Goal: Transaction & Acquisition: Book appointment/travel/reservation

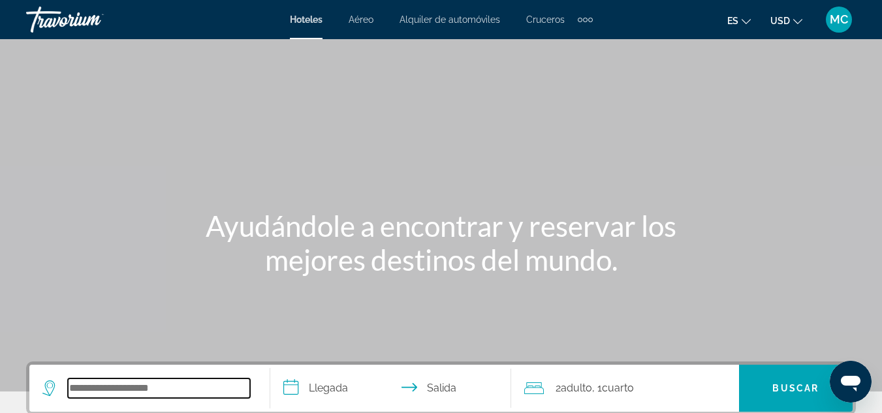
click at [212, 388] on input "Search hotel destination" at bounding box center [159, 389] width 182 height 20
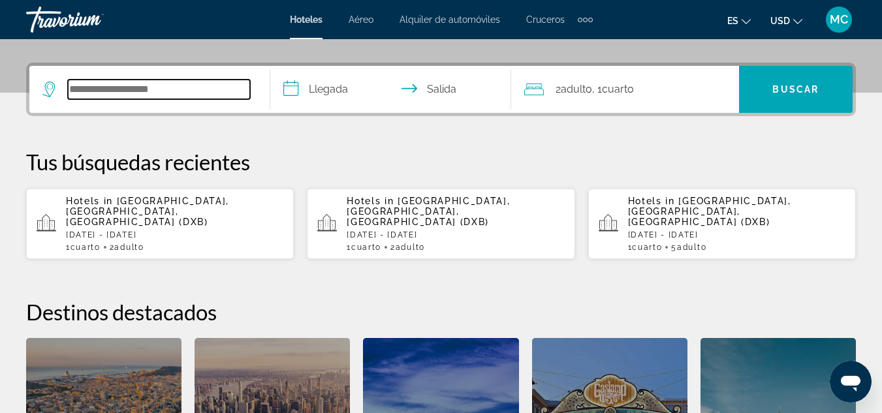
scroll to position [319, 0]
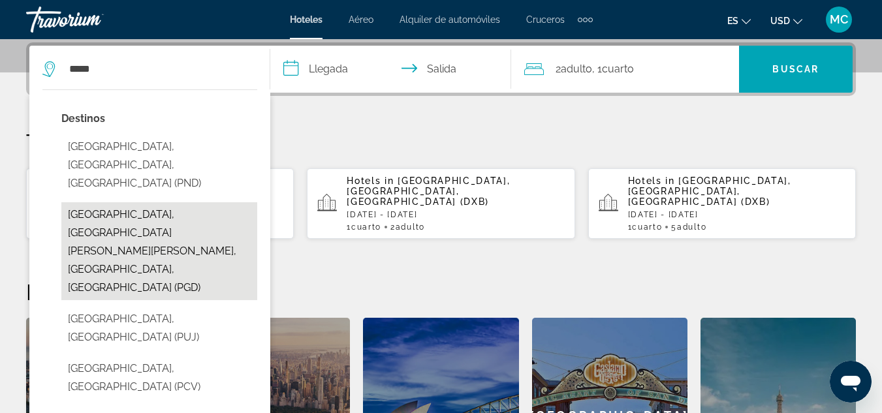
click at [172, 202] on button "[GEOGRAPHIC_DATA], [GEOGRAPHIC_DATA][PERSON_NAME][PERSON_NAME], [GEOGRAPHIC_DAT…" at bounding box center [159, 251] width 196 height 98
type input "**********"
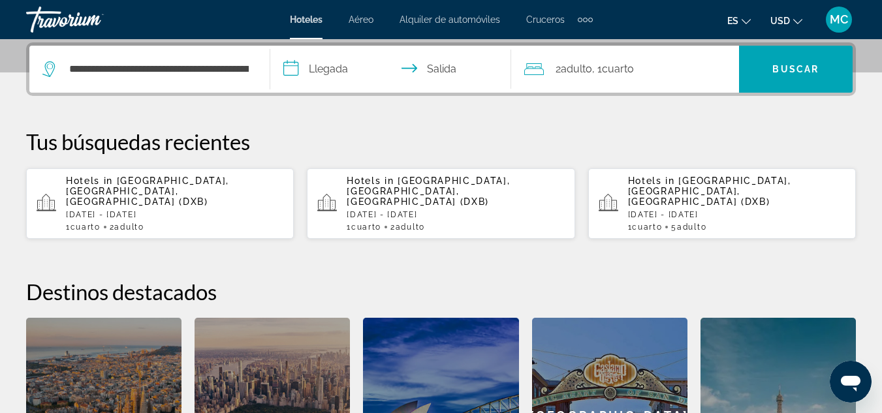
click at [538, 69] on icon "Travelers: 2 adults, 0 children" at bounding box center [534, 69] width 20 height 16
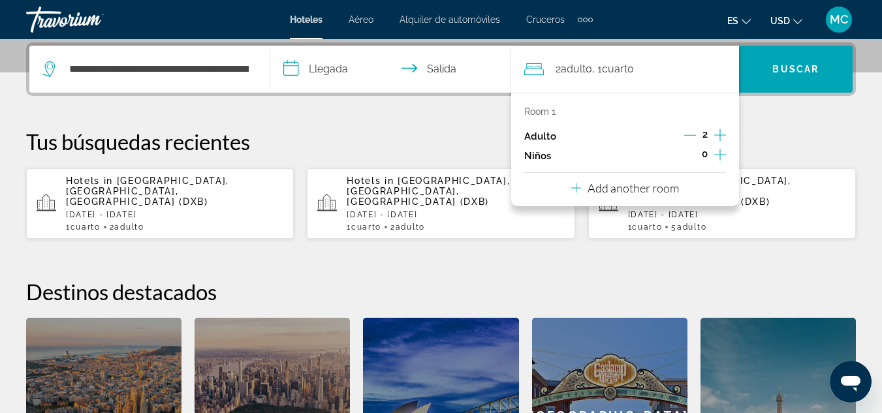
click at [721, 134] on icon "Increment adults" at bounding box center [720, 135] width 12 height 16
click at [689, 136] on icon "Decrement adults" at bounding box center [690, 135] width 12 height 12
click at [296, 69] on input "**********" at bounding box center [393, 71] width 246 height 51
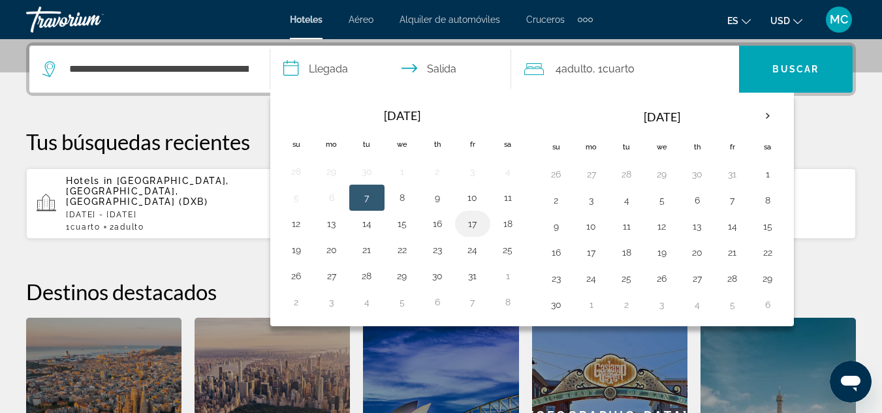
click at [475, 226] on button "17" at bounding box center [472, 224] width 21 height 18
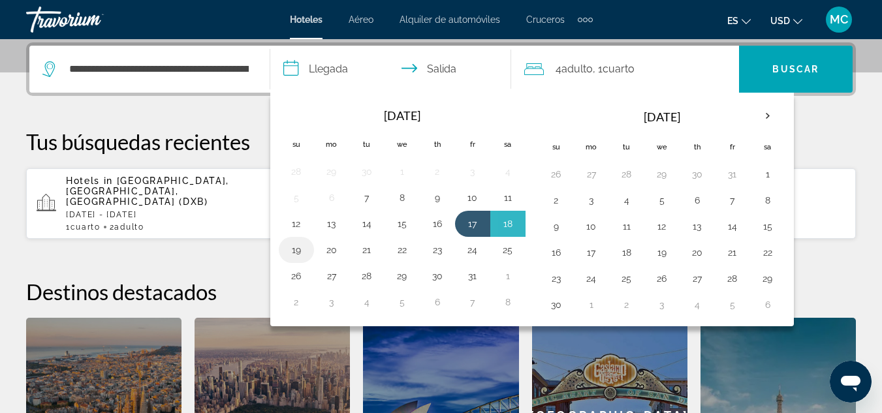
click at [299, 254] on button "19" at bounding box center [296, 250] width 21 height 18
type input "**********"
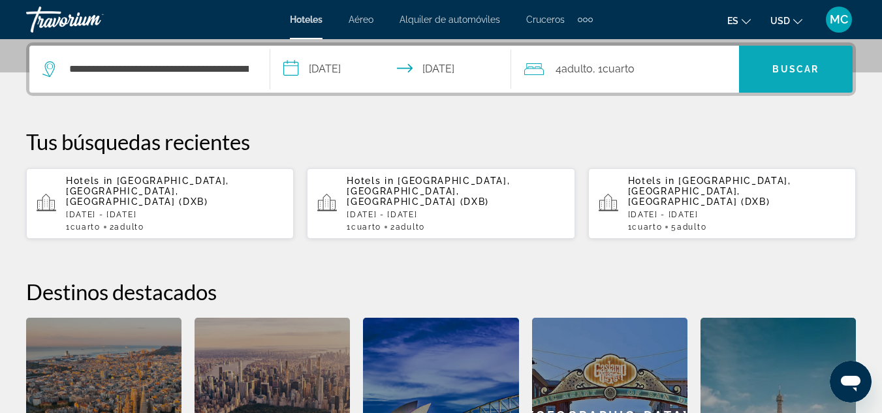
click at [769, 68] on span "Search" at bounding box center [796, 69] width 114 height 31
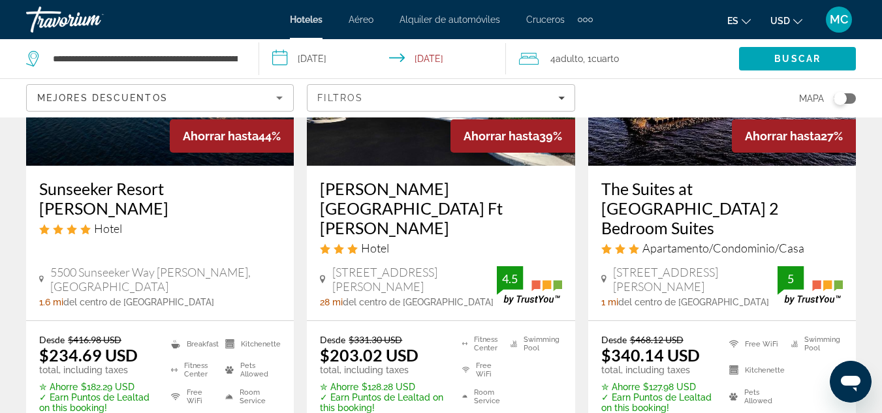
scroll to position [209, 0]
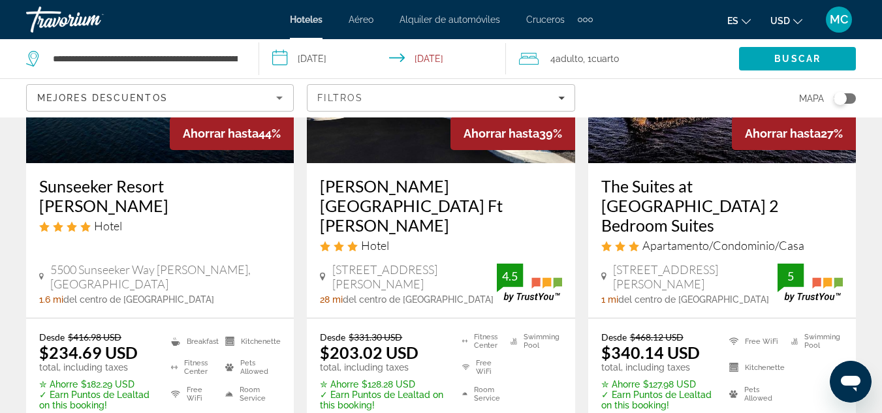
click at [111, 149] on img "Main content" at bounding box center [160, 58] width 268 height 209
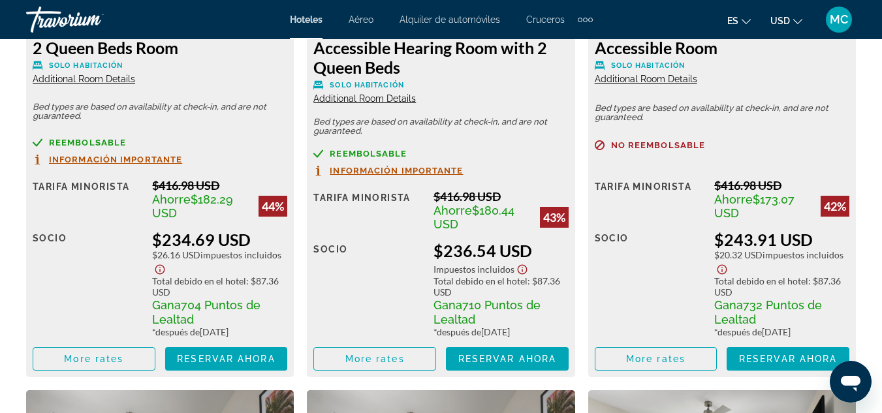
scroll to position [2219, 0]
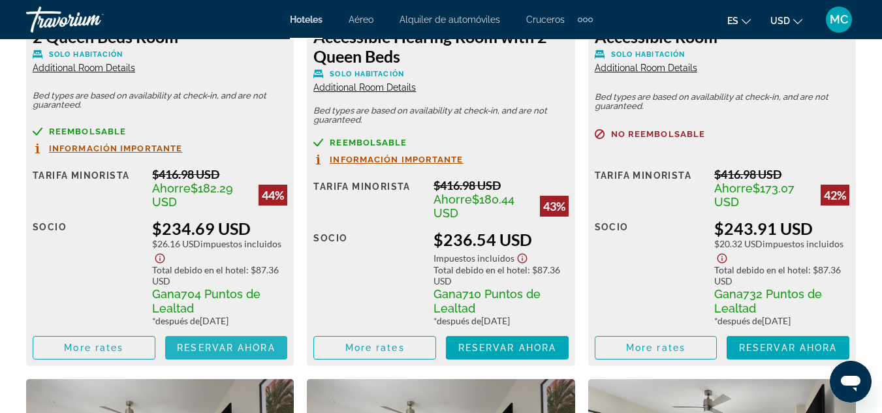
click at [232, 350] on span "Reservar ahora" at bounding box center [226, 348] width 98 height 10
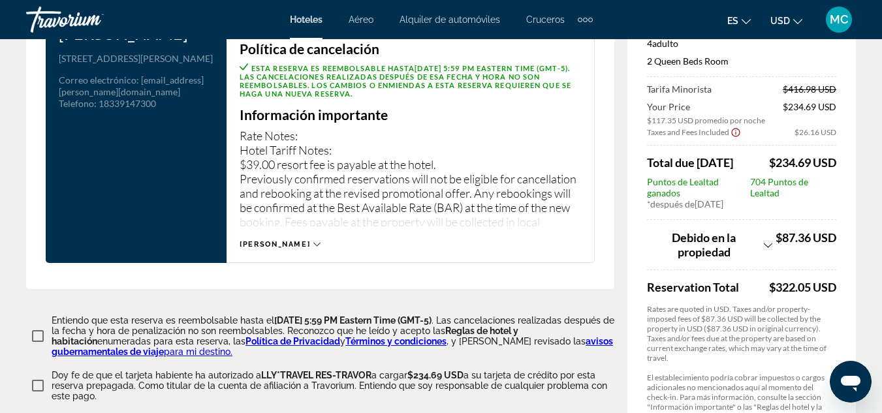
scroll to position [1758, 0]
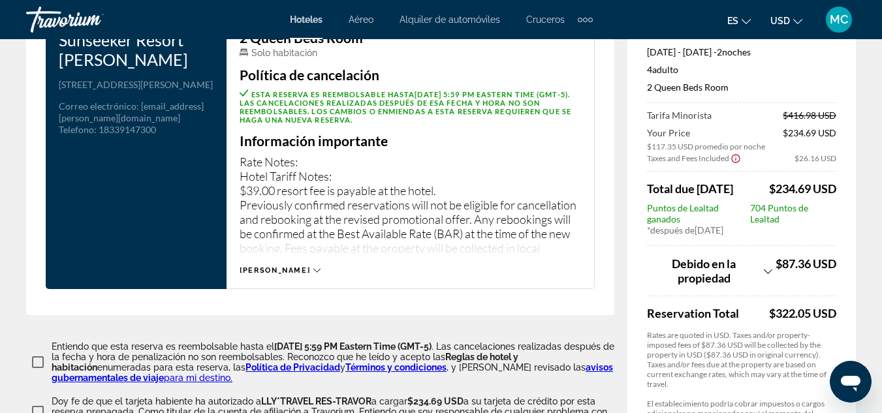
click at [843, 25] on span "MC" at bounding box center [839, 19] width 18 height 13
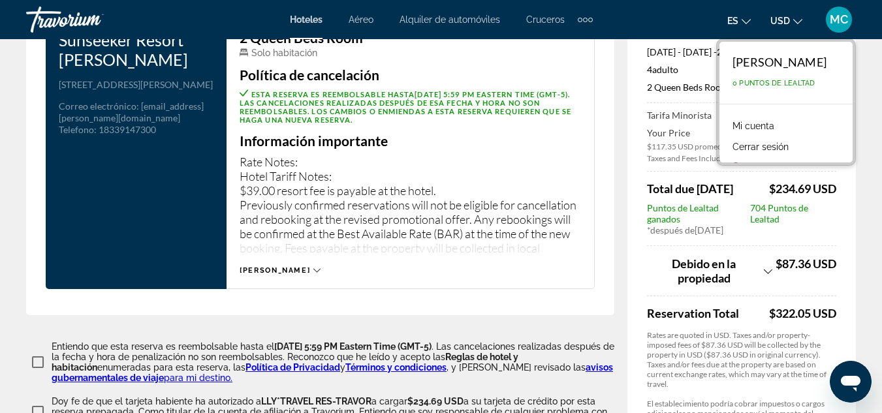
click at [846, 23] on span "MC" at bounding box center [839, 19] width 18 height 13
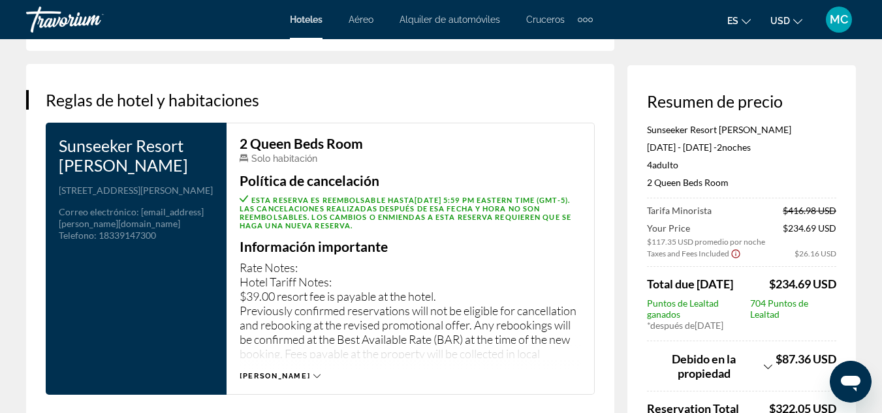
scroll to position [1627, 0]
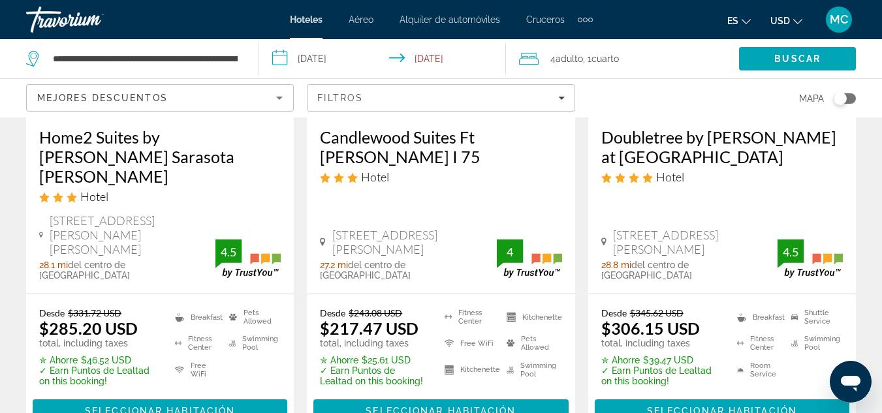
scroll to position [1932, 0]
